Goal: Task Accomplishment & Management: Use online tool/utility

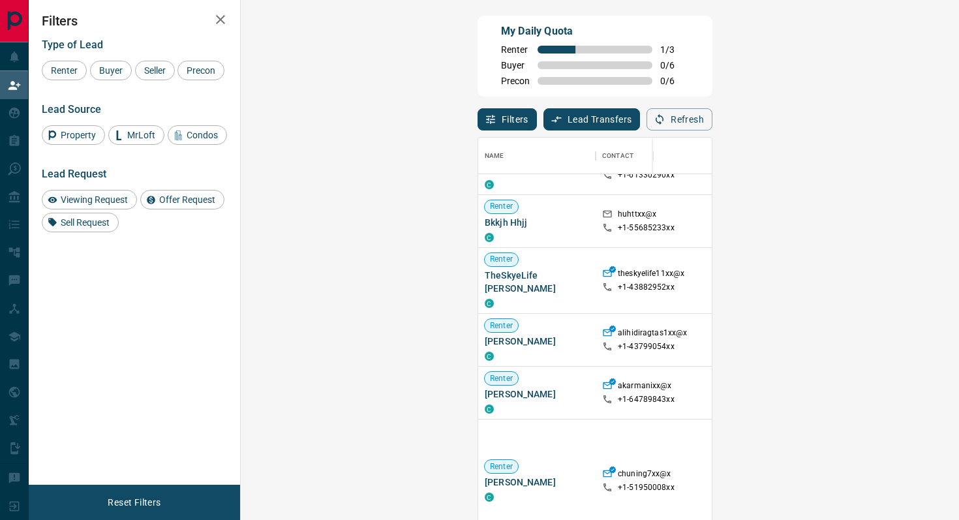
scroll to position [101, 0]
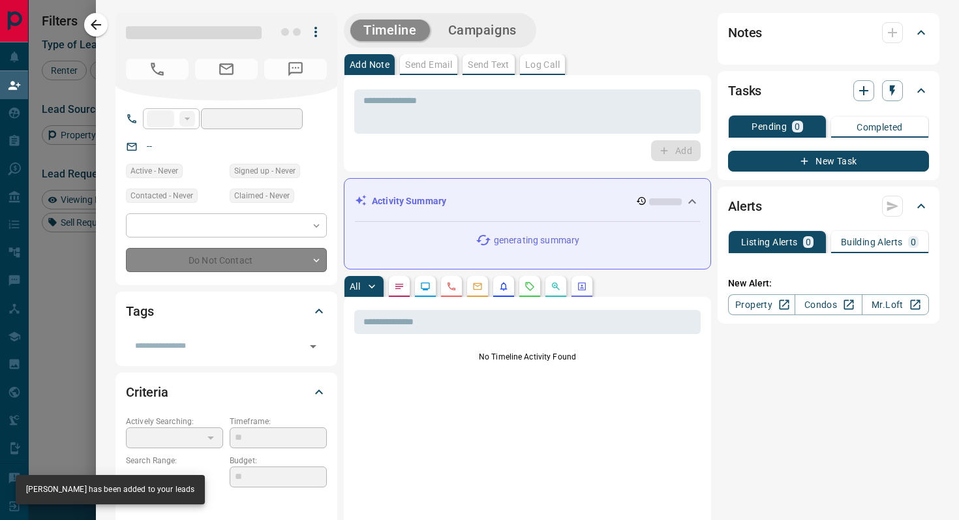
type input "**"
type input "**********"
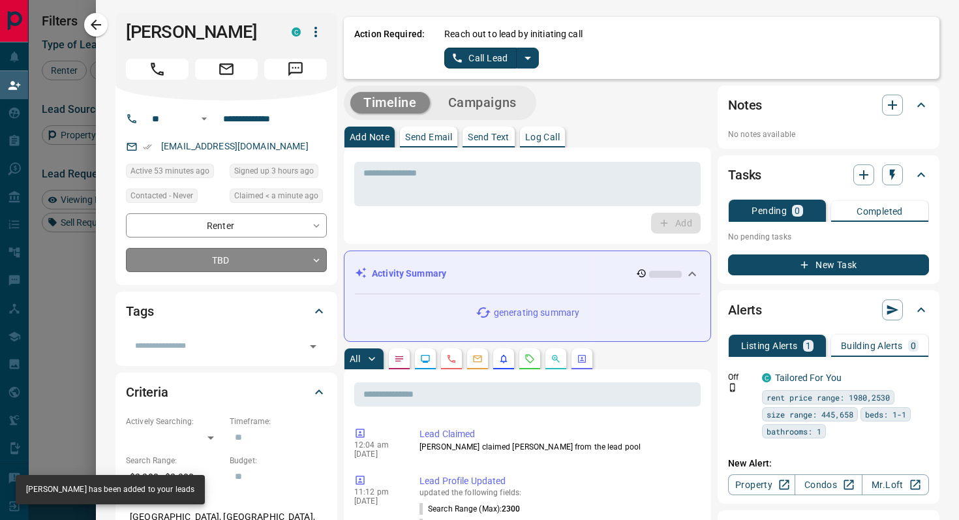
click at [282, 260] on body "Lead Transfers Claim Leads My Leads Tasks Opportunities Deals Campaigns Automat…" at bounding box center [479, 221] width 959 height 443
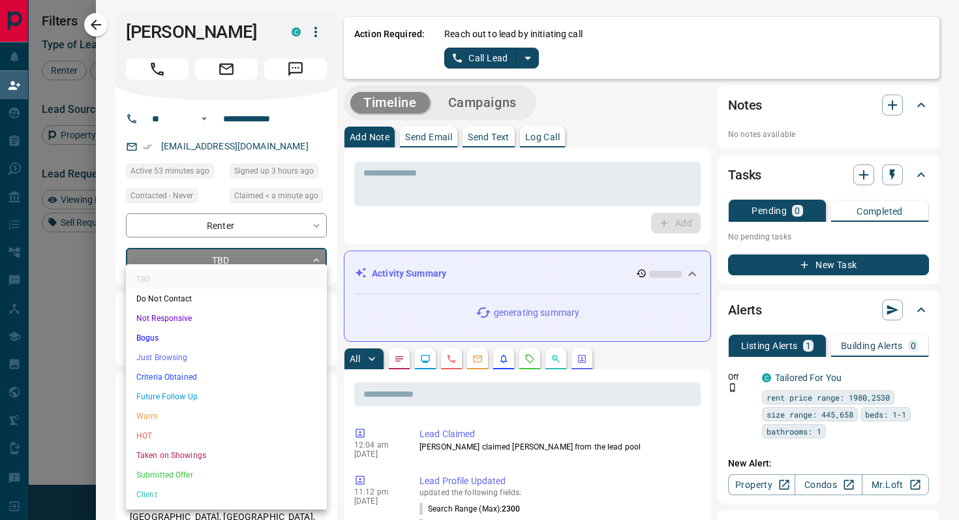
click at [198, 373] on li "Criteria Obtained" at bounding box center [226, 377] width 201 height 20
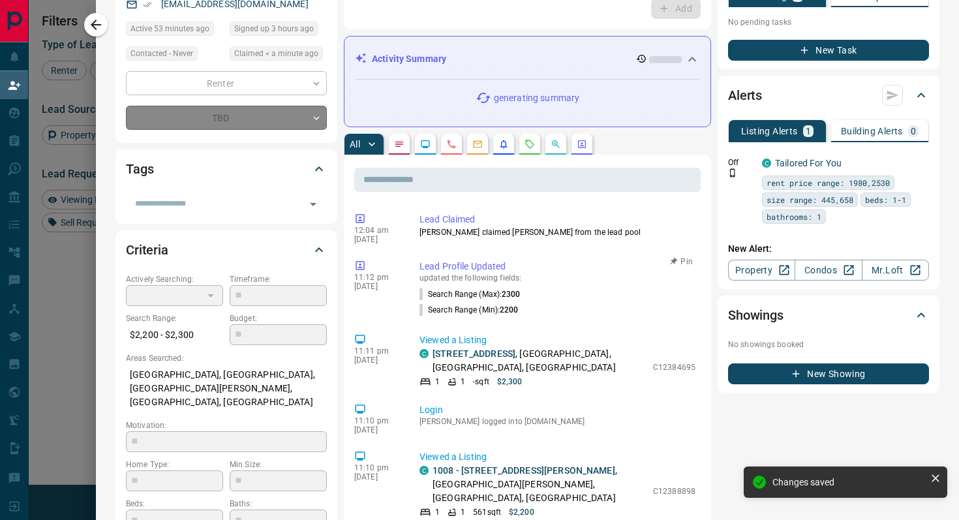
type input "*"
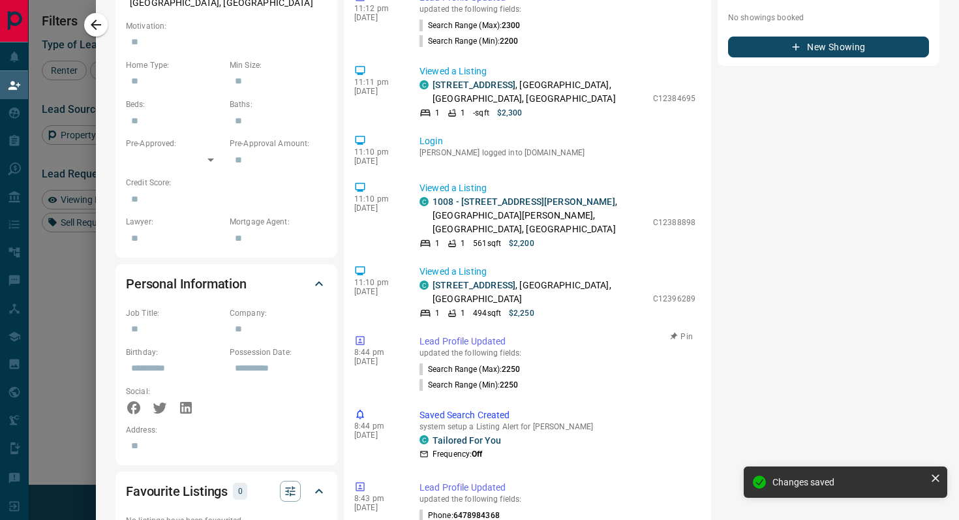
scroll to position [0, 0]
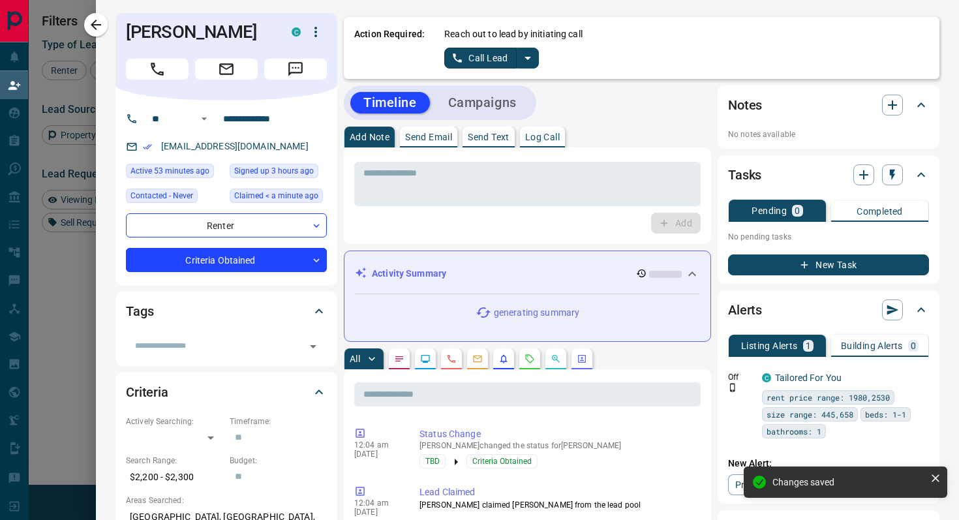
click at [530, 46] on div "Reach out to lead by initiating call Call Lead" at bounding box center [686, 47] width 485 height 41
click at [530, 61] on icon "split button" at bounding box center [528, 58] width 16 height 16
click at [507, 102] on li "Log Manual Call" at bounding box center [492, 103] width 80 height 20
click at [453, 61] on button "Log Manual Call" at bounding box center [487, 58] width 86 height 21
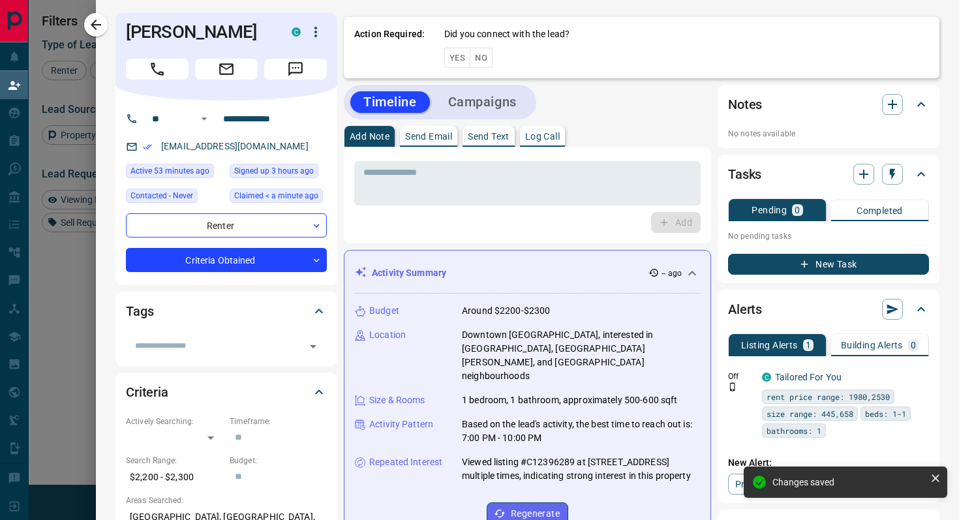
click at [453, 61] on button "Yes" at bounding box center [457, 58] width 26 height 20
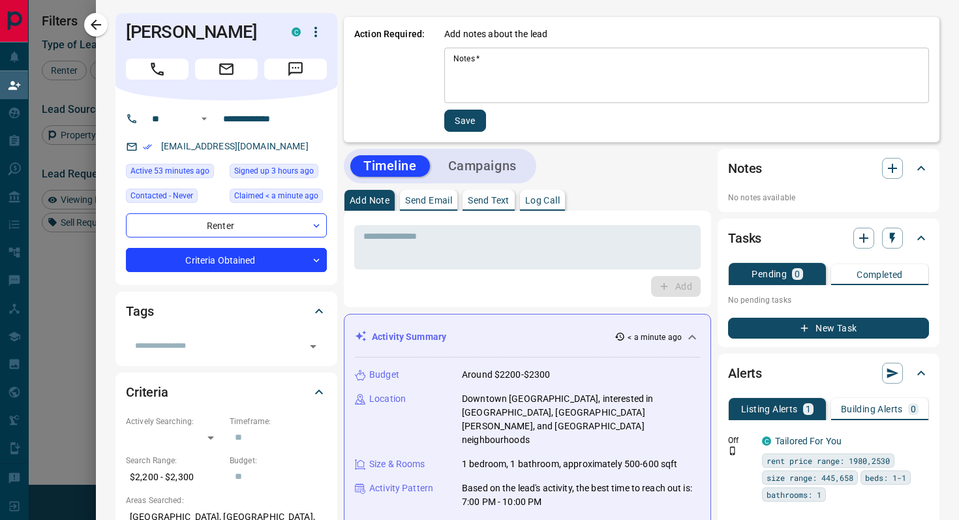
click at [534, 75] on textarea "Notes   *" at bounding box center [687, 76] width 467 height 44
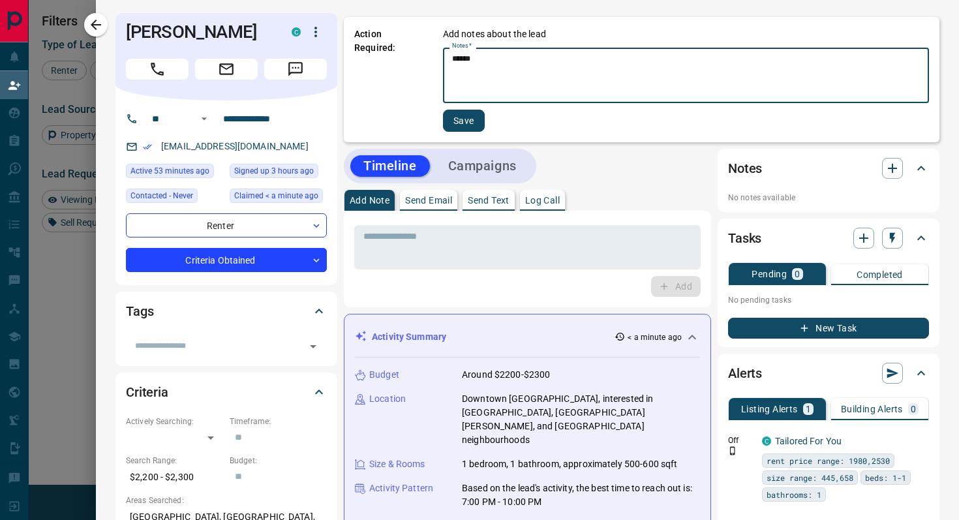
type textarea "******"
click at [471, 123] on button "Save" at bounding box center [464, 121] width 42 height 22
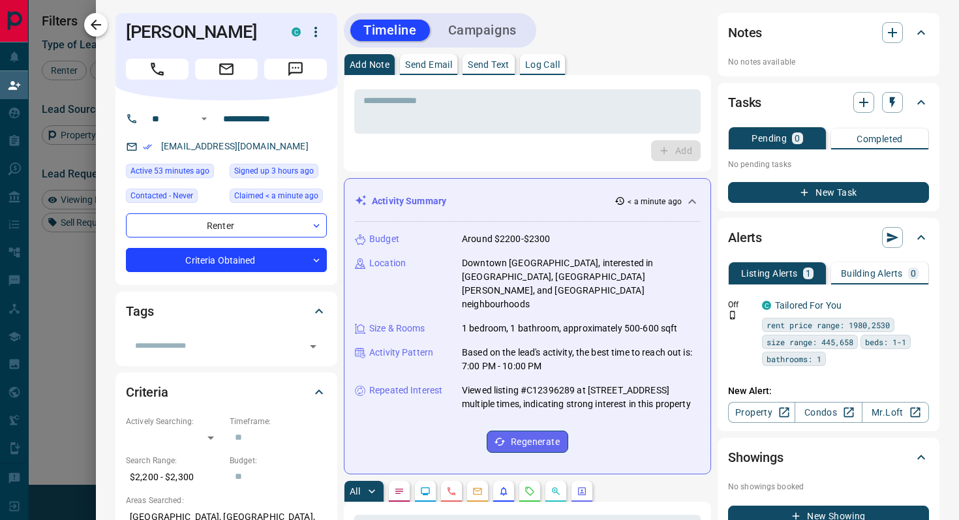
click at [95, 26] on icon "button" at bounding box center [96, 25] width 16 height 16
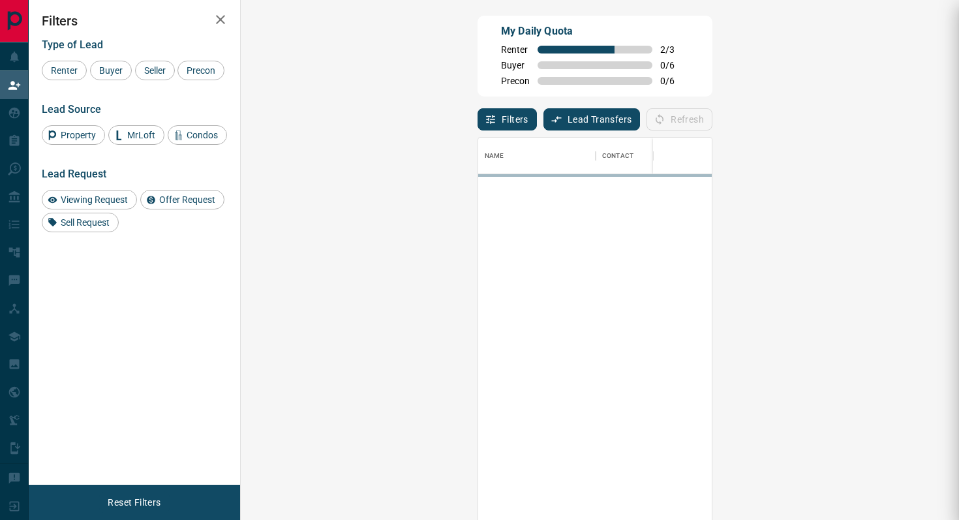
scroll to position [395, 691]
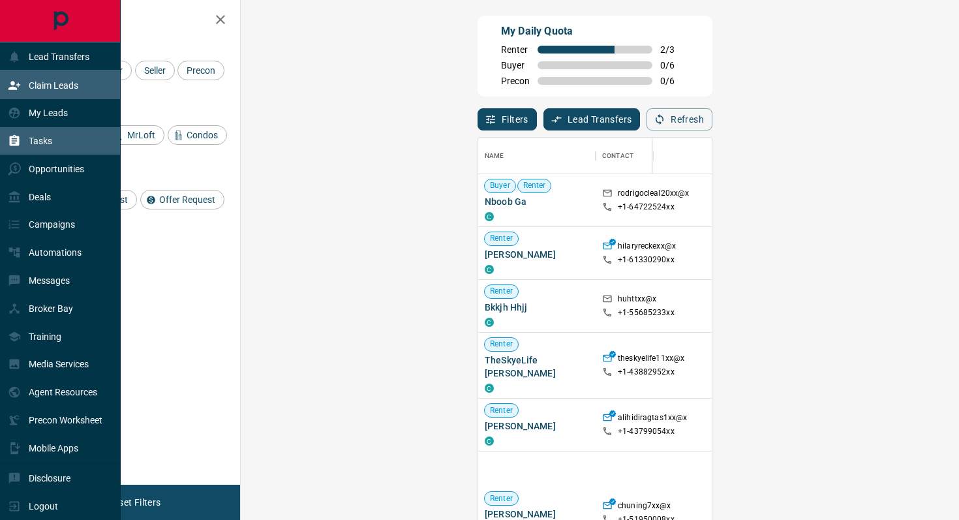
click at [50, 139] on p "Tasks" at bounding box center [40, 141] width 23 height 10
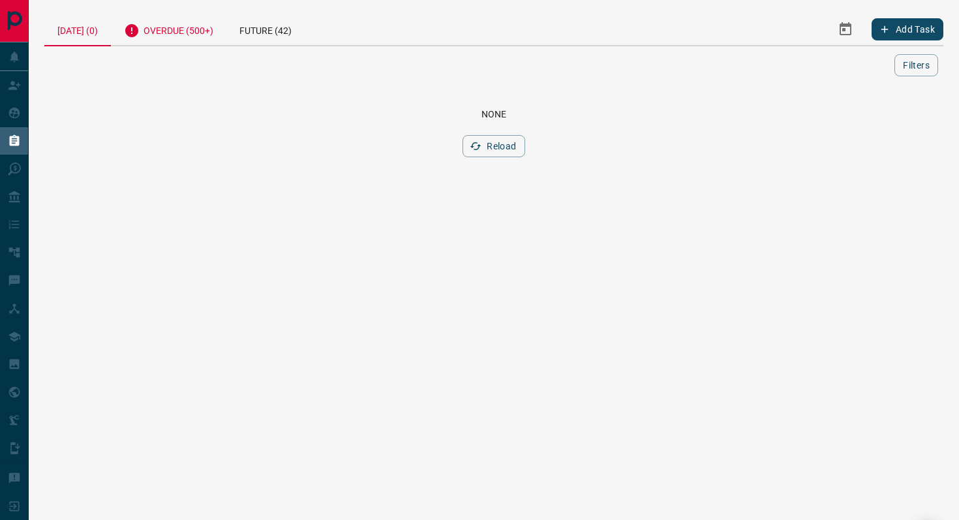
click at [185, 34] on div "Overdue (500+)" at bounding box center [169, 29] width 116 height 32
